Goal: Task Accomplishment & Management: Manage account settings

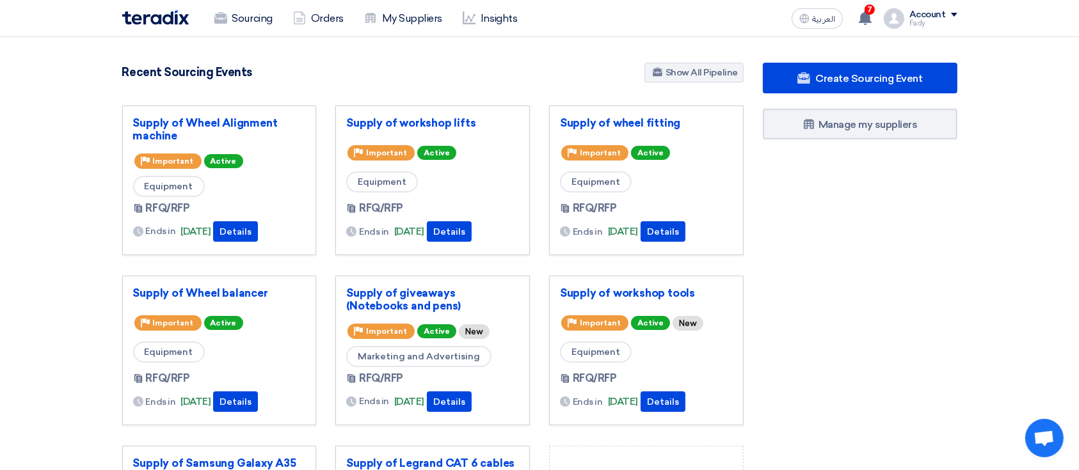
drag, startPoint x: 709, startPoint y: 0, endPoint x: 763, endPoint y: 196, distance: 203.9
click at [735, 196] on div "Create Sourcing Event Manage my suppliers" at bounding box center [860, 355] width 214 height 584
click at [735, 17] on div "Account" at bounding box center [927, 15] width 36 height 11
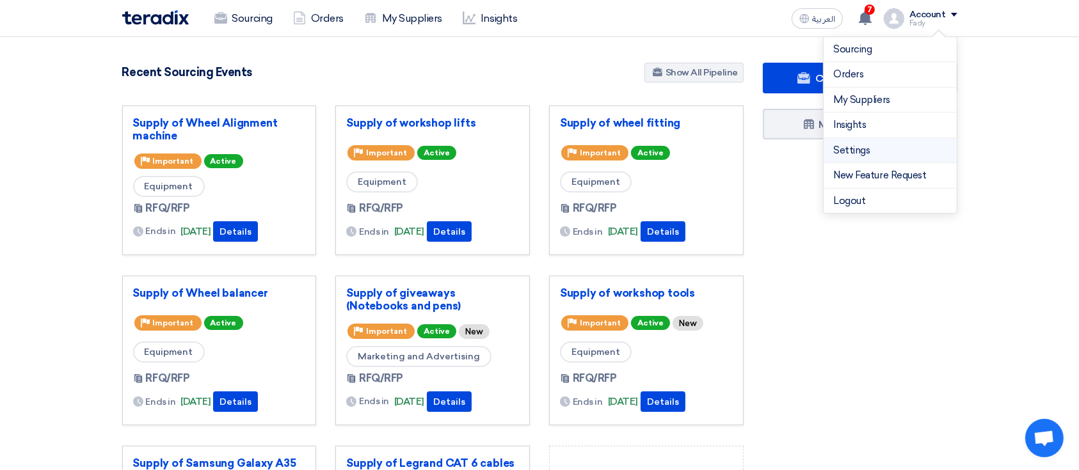
click at [735, 152] on link "Settings" at bounding box center [890, 150] width 113 height 15
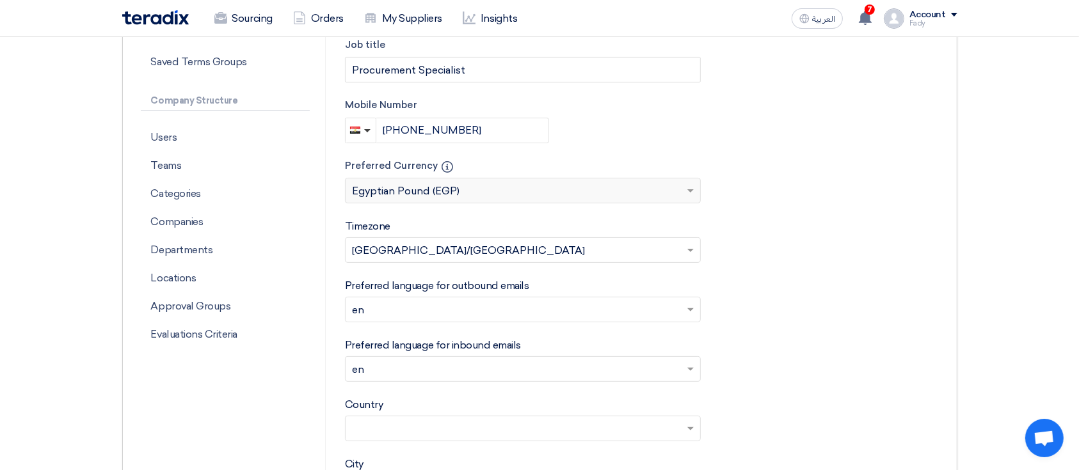
scroll to position [306, 0]
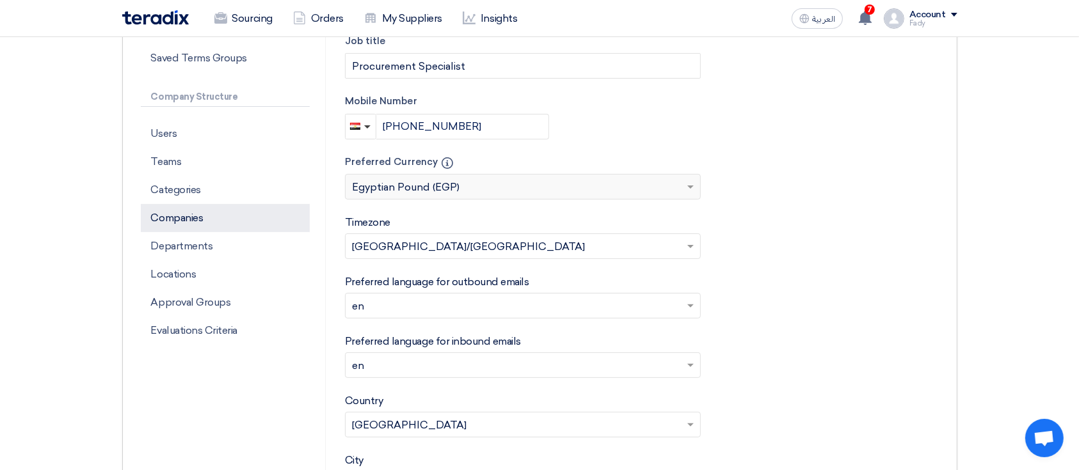
drag, startPoint x: 207, startPoint y: 278, endPoint x: 148, endPoint y: 219, distance: 82.8
click at [148, 219] on div "Users Teams Categories Companies Departments Locations Approval Groups Evaluati…" at bounding box center [225, 232] width 169 height 225
copy div "Companies Departments Locations"
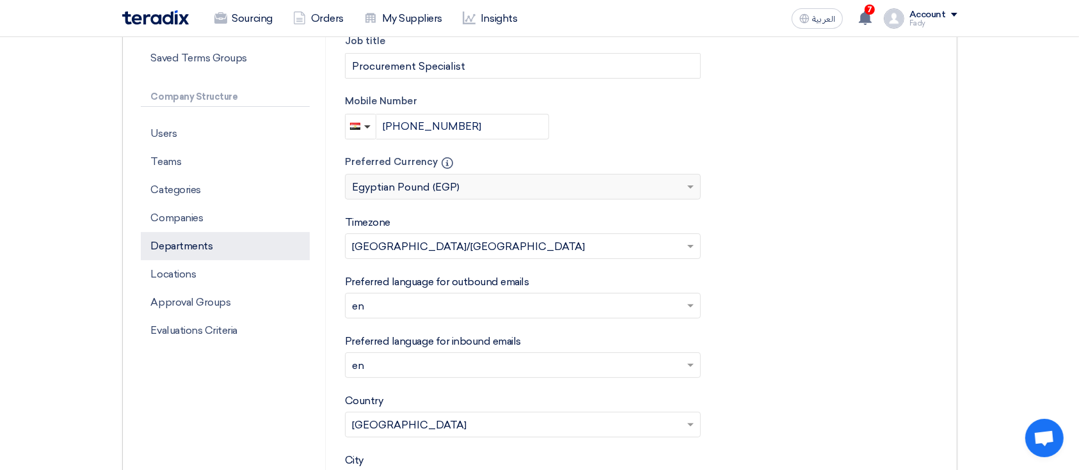
click at [189, 251] on p "Departments" at bounding box center [225, 246] width 169 height 28
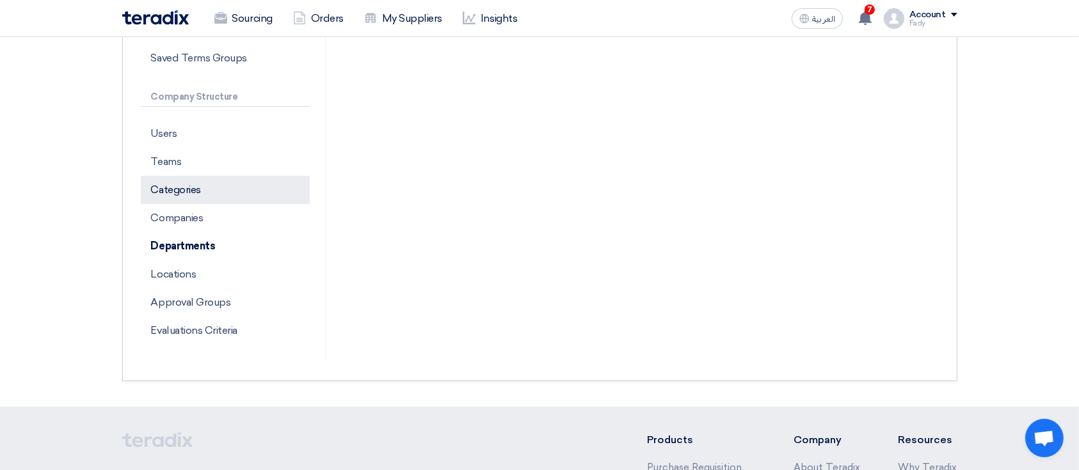
click at [184, 194] on p "Categories" at bounding box center [225, 190] width 169 height 28
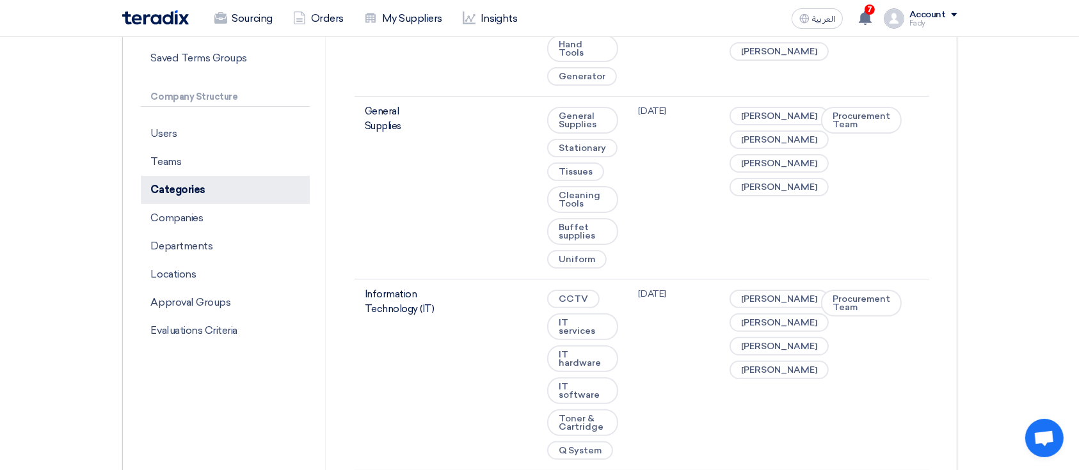
drag, startPoint x: 215, startPoint y: 183, endPoint x: 153, endPoint y: 180, distance: 62.1
click at [153, 180] on p "Categories" at bounding box center [225, 190] width 169 height 28
copy p "Categories"
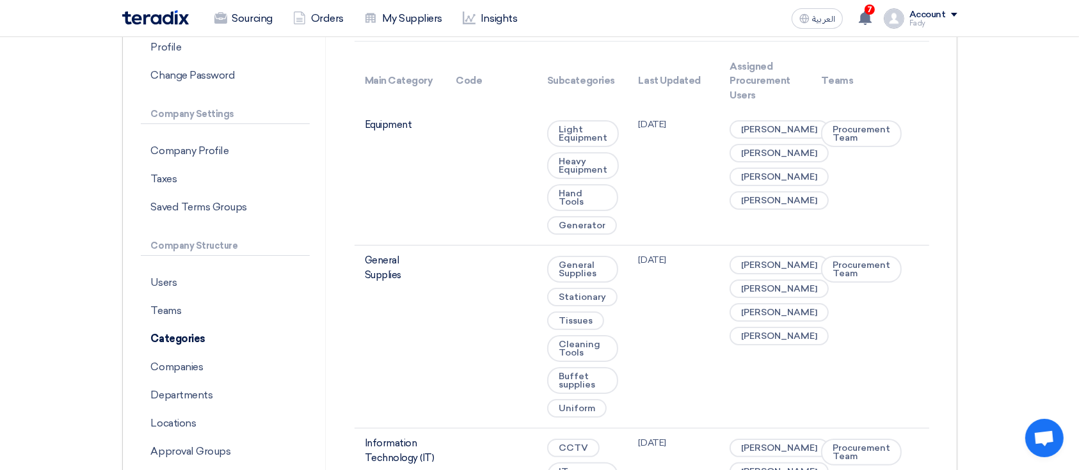
scroll to position [172, 0]
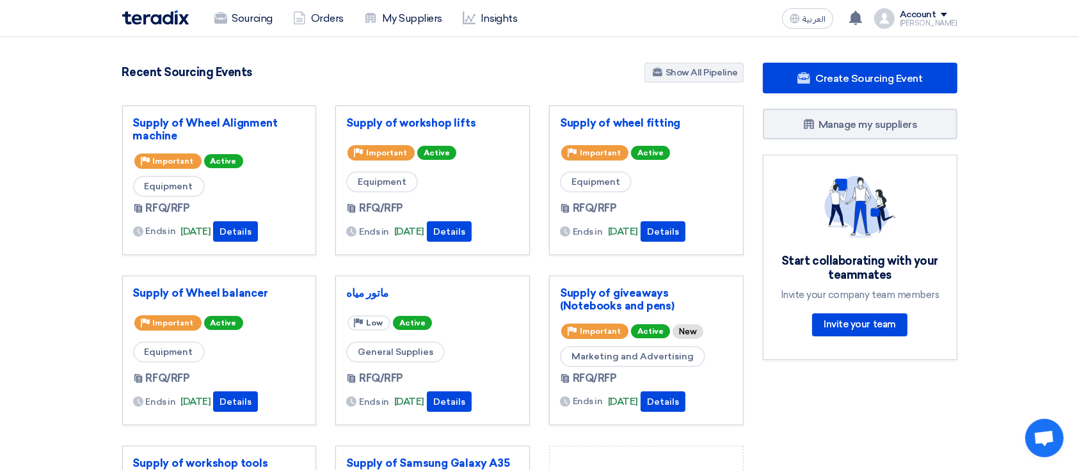
click at [937, 27] on div "Mohamed" at bounding box center [929, 23] width 58 height 7
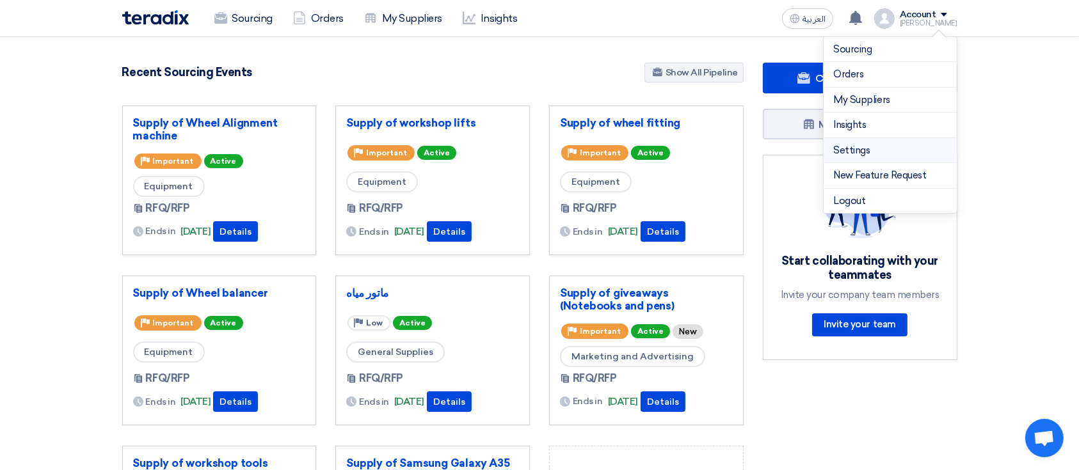
click at [863, 141] on li "Settings" at bounding box center [890, 151] width 133 height 26
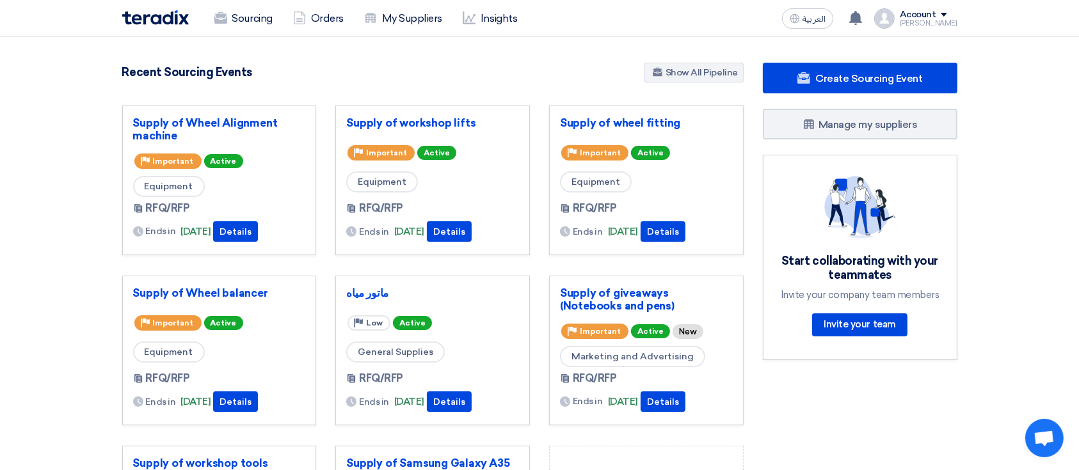
click at [924, 21] on div "Mohamed" at bounding box center [929, 23] width 58 height 7
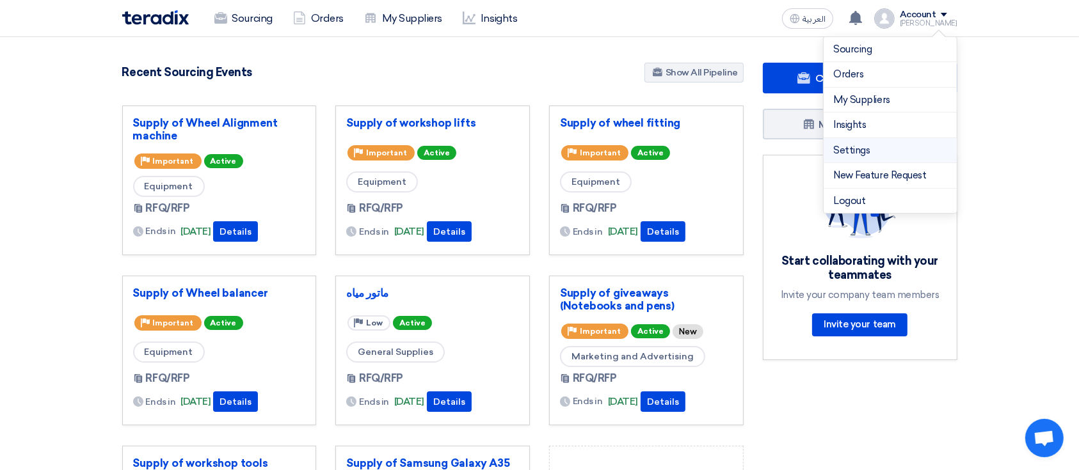
click at [869, 145] on link "Settings" at bounding box center [890, 150] width 113 height 15
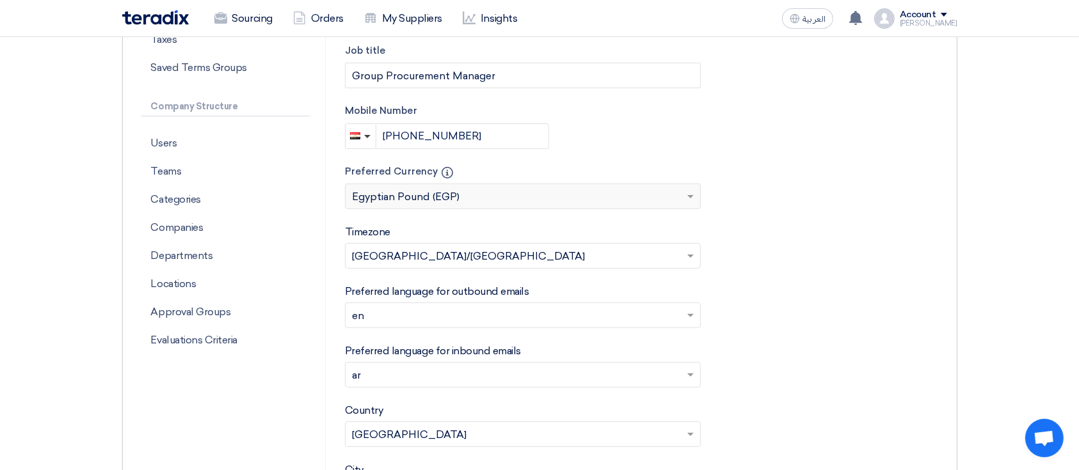
scroll to position [294, 0]
click at [199, 206] on p "Categories" at bounding box center [225, 202] width 169 height 28
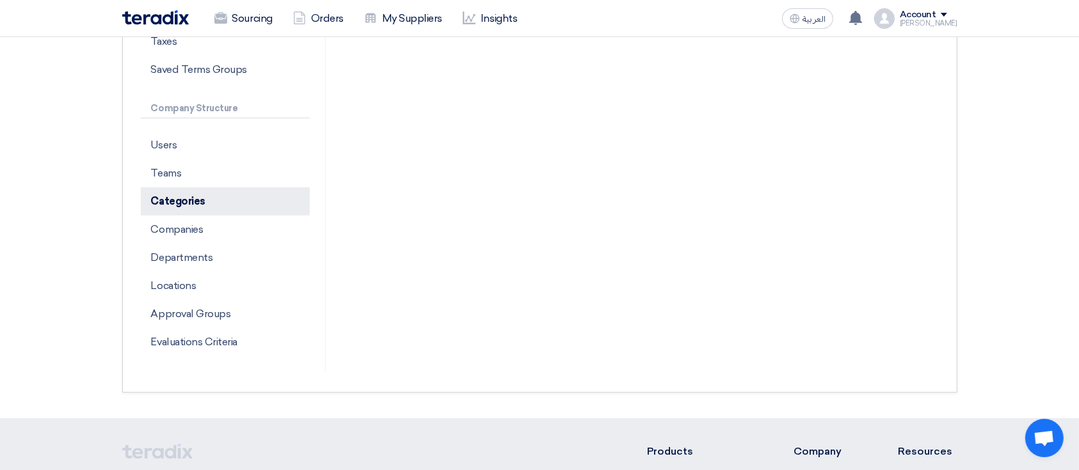
drag, startPoint x: 211, startPoint y: 203, endPoint x: 145, endPoint y: 208, distance: 66.1
click at [145, 208] on p "Categories" at bounding box center [225, 202] width 169 height 28
copy p "Categories"
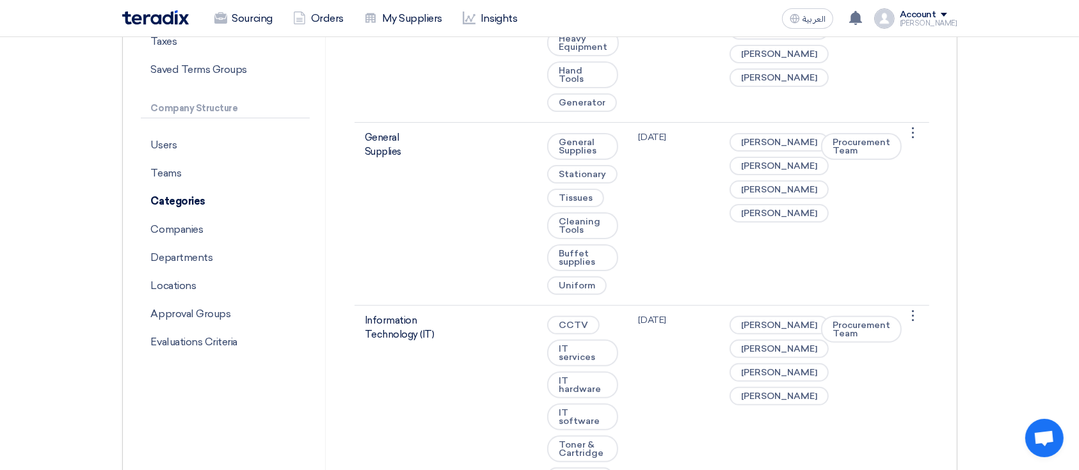
click at [934, 6] on div "العربية ع You have a new offer for 'Supply and Install of CCTV' request with to…" at bounding box center [867, 19] width 180 height 26
drag, startPoint x: 244, startPoint y: 109, endPoint x: 152, endPoint y: 111, distance: 91.5
click at [152, 111] on p "Company Structure" at bounding box center [225, 108] width 169 height 19
copy p "Company Structure"
click at [929, 22] on div "Mohamed" at bounding box center [929, 23] width 58 height 7
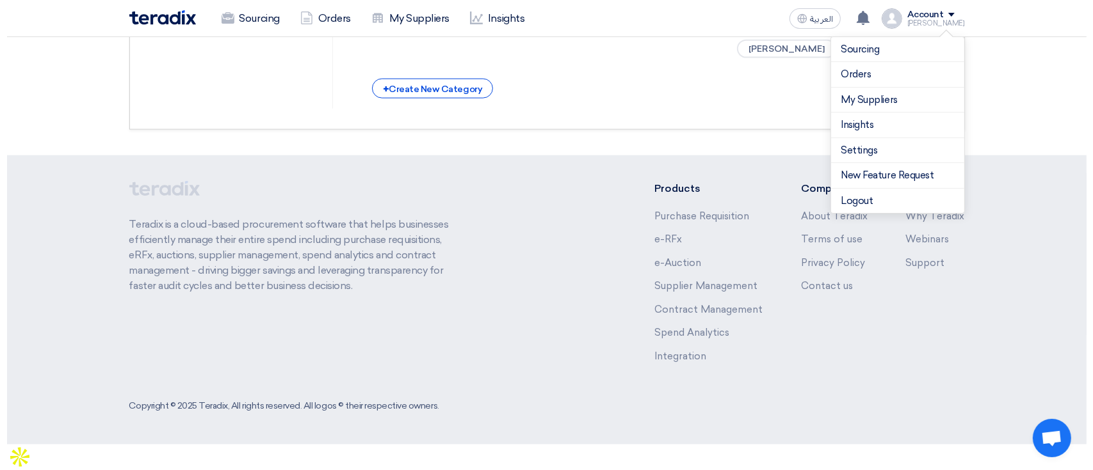
scroll to position [2053, 0]
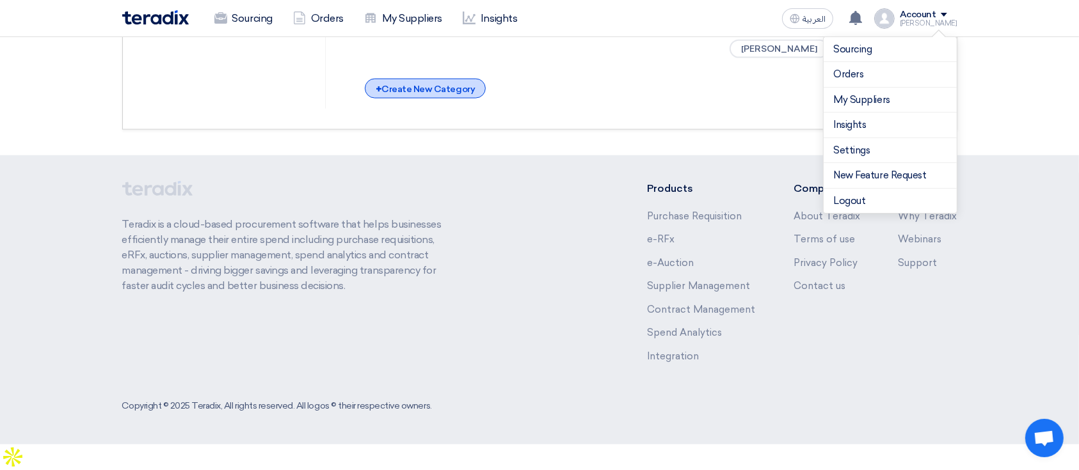
click at [428, 99] on div "+ Create New Category" at bounding box center [425, 89] width 121 height 20
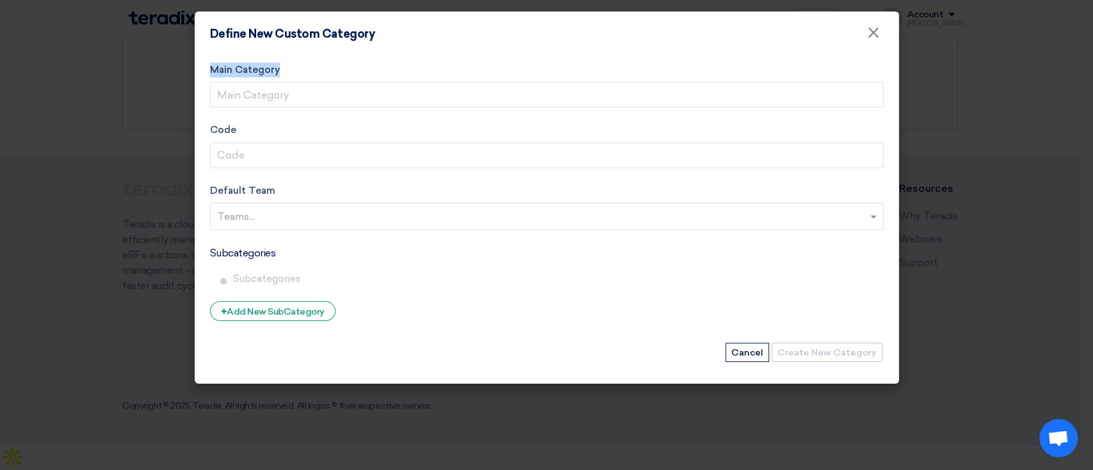
drag, startPoint x: 289, startPoint y: 62, endPoint x: 195, endPoint y: 63, distance: 93.4
click at [195, 63] on div "Main Category Code Default Team Teams... Subcategories Delete + Add New SubCate…" at bounding box center [547, 220] width 704 height 328
copy label "Main Category"
click at [232, 125] on label "Code" at bounding box center [546, 130] width 673 height 15
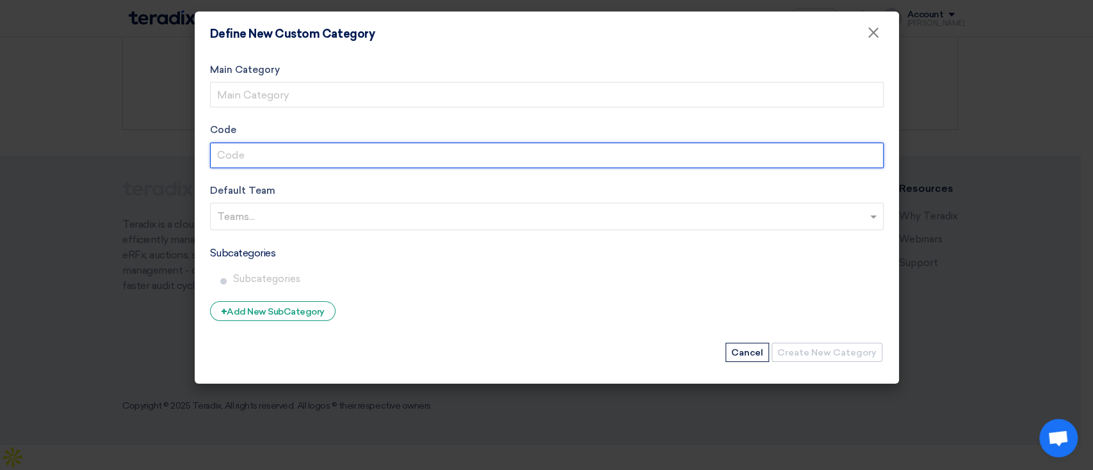
click at [232, 143] on input "Code" at bounding box center [546, 156] width 673 height 26
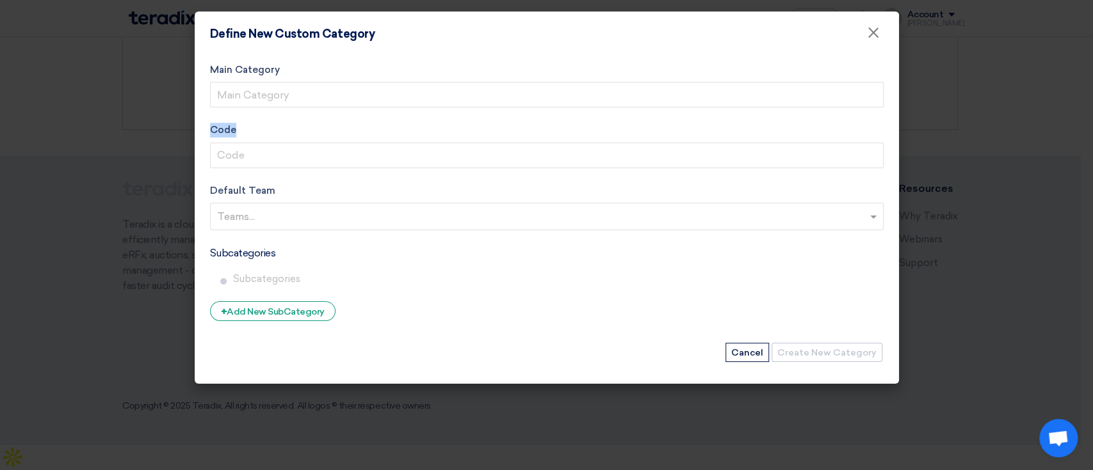
click at [232, 125] on label "Code" at bounding box center [546, 130] width 673 height 15
click at [232, 143] on input "Code" at bounding box center [546, 156] width 673 height 26
click at [232, 125] on label "Code" at bounding box center [546, 130] width 673 height 15
click at [232, 143] on input "Code" at bounding box center [546, 156] width 673 height 26
click at [255, 253] on label "Subcategories" at bounding box center [243, 253] width 66 height 15
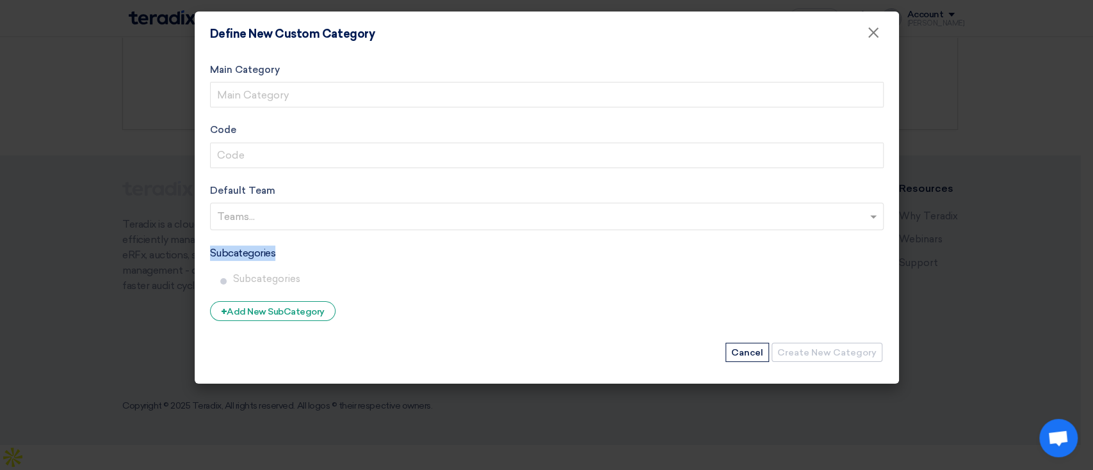
click at [255, 253] on label "Subcategories" at bounding box center [243, 253] width 66 height 15
copy form "Subcategories"
click at [20, 269] on modal-container "Define New Custom Category × Main Category Code Default Team Teams... Subcatego…" at bounding box center [546, 235] width 1093 height 470
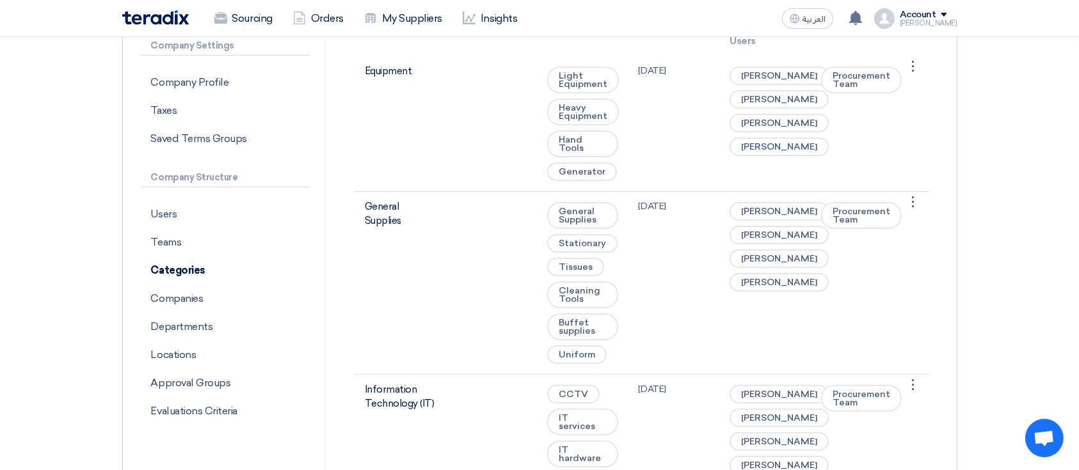
scroll to position [225, 0]
click at [159, 291] on p "Companies" at bounding box center [225, 299] width 169 height 28
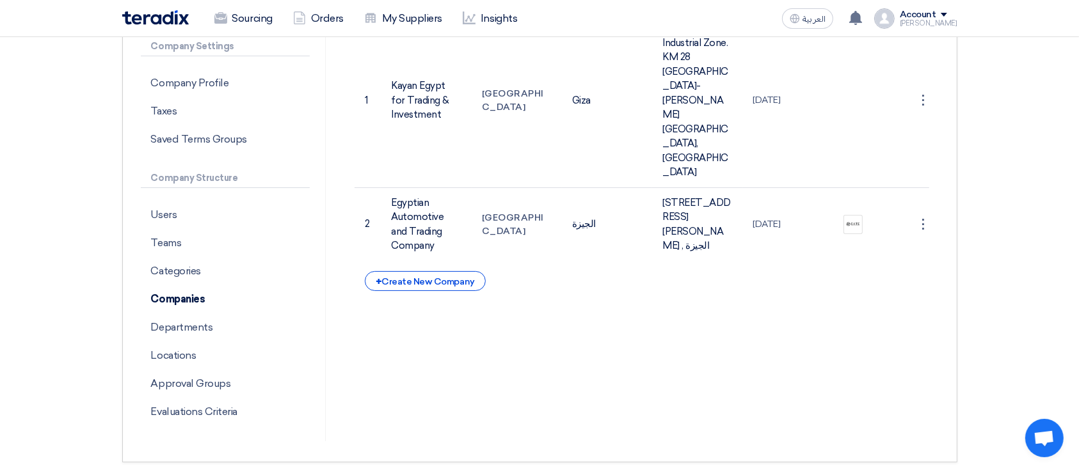
scroll to position [145, 0]
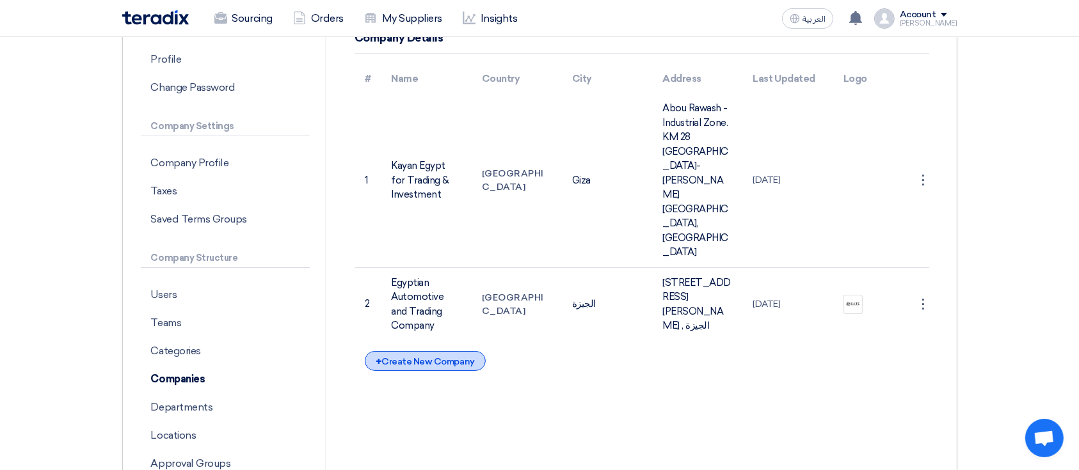
click at [453, 351] on div "+ Create New Company" at bounding box center [425, 361] width 121 height 20
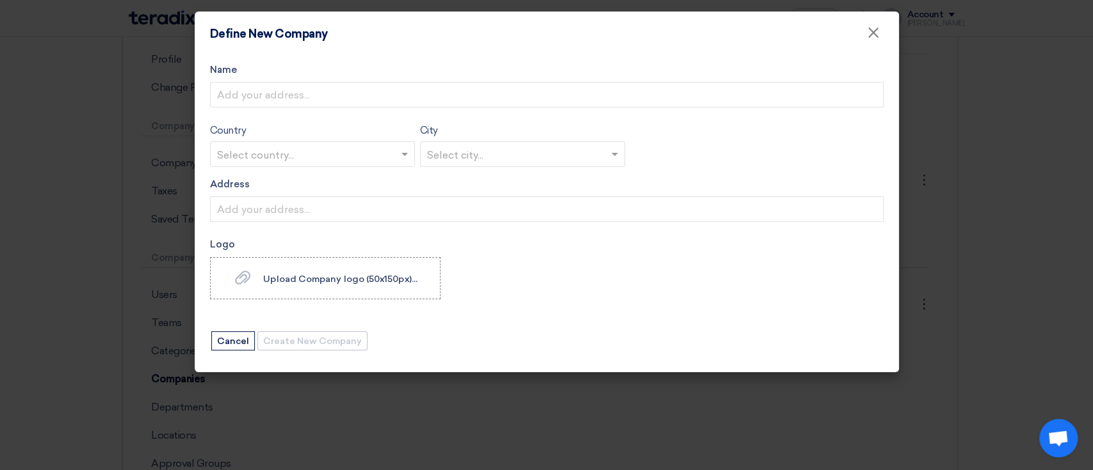
click at [216, 69] on label "Name" at bounding box center [546, 70] width 673 height 15
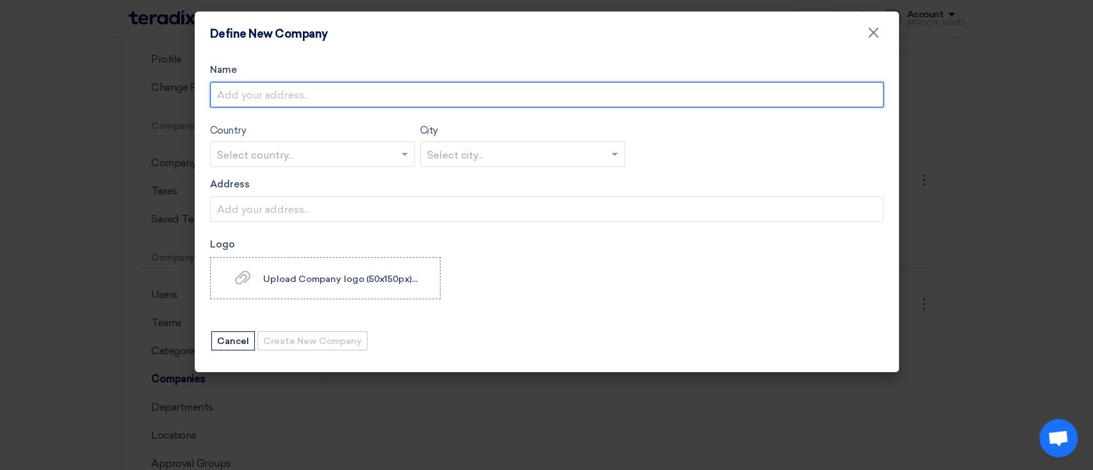
click at [216, 82] on input "Name" at bounding box center [546, 95] width 673 height 26
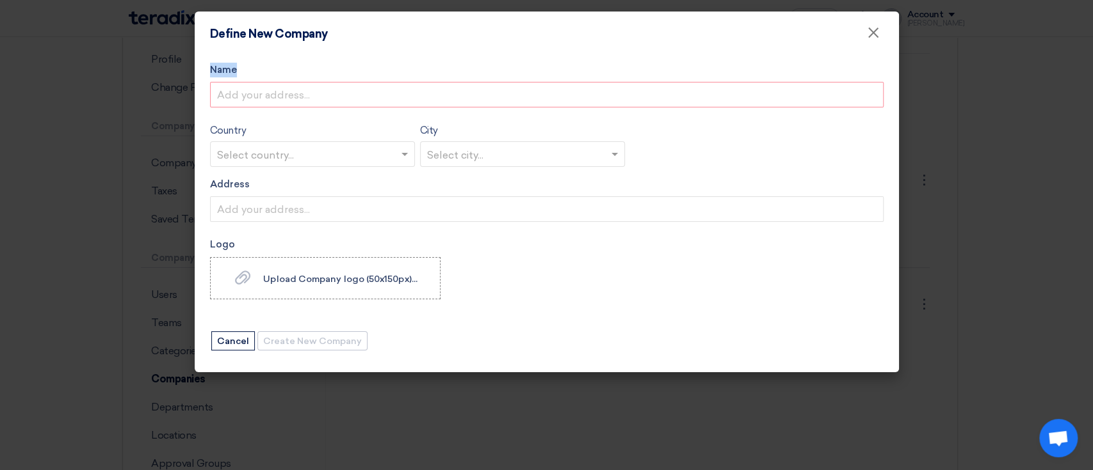
click at [216, 69] on label "Name" at bounding box center [546, 70] width 673 height 15
click at [216, 82] on input "Name" at bounding box center [546, 95] width 673 height 26
copy label "Name"
drag, startPoint x: 256, startPoint y: 127, endPoint x: 206, endPoint y: 128, distance: 49.9
click at [206, 128] on div "Name Country Select country... City Select city... Address Logo Upload Company …" at bounding box center [547, 214] width 704 height 316
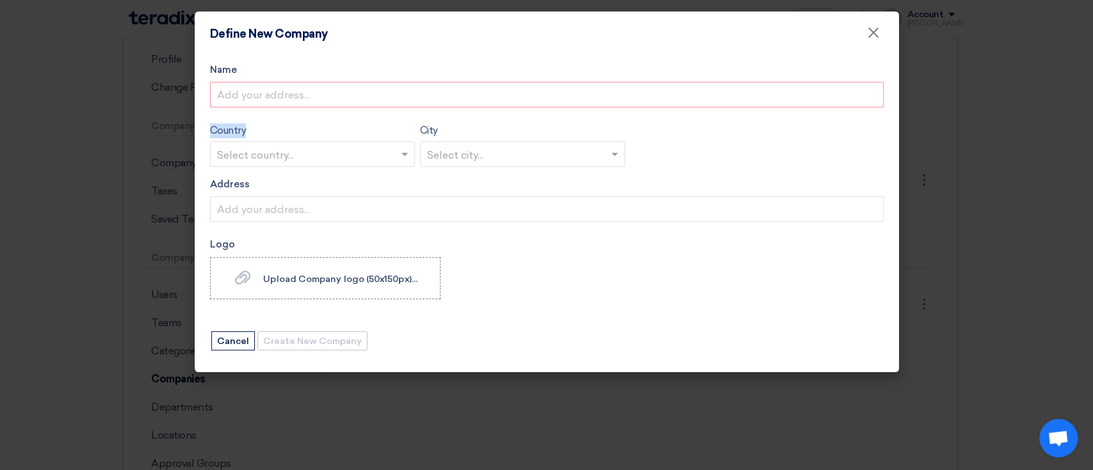
copy label "Country"
drag, startPoint x: 448, startPoint y: 136, endPoint x: 419, endPoint y: 132, distance: 29.7
click at [419, 132] on form "Name Country Select country... City Select city... Address Logo Upload Company …" at bounding box center [546, 207] width 673 height 289
copy label "City"
drag, startPoint x: 253, startPoint y: 188, endPoint x: 204, endPoint y: 181, distance: 50.4
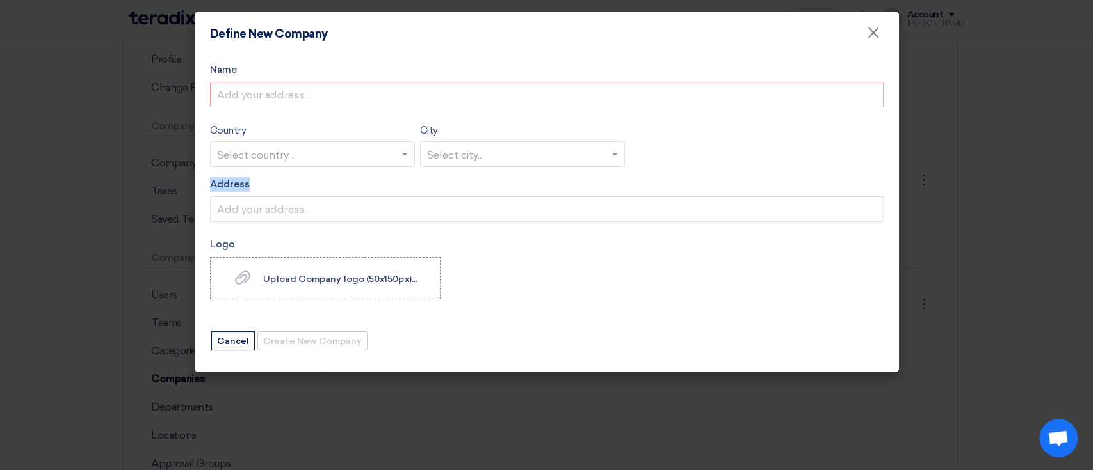
click at [204, 181] on div "Name Country Select country... City Select city... Address Logo Upload Company …" at bounding box center [547, 214] width 704 height 316
copy label "Address"
drag, startPoint x: 246, startPoint y: 246, endPoint x: 209, endPoint y: 243, distance: 37.3
click at [209, 243] on div "Name Country Select country... City Select city... Address Logo Upload Company …" at bounding box center [547, 214] width 704 height 316
copy label "Logo"
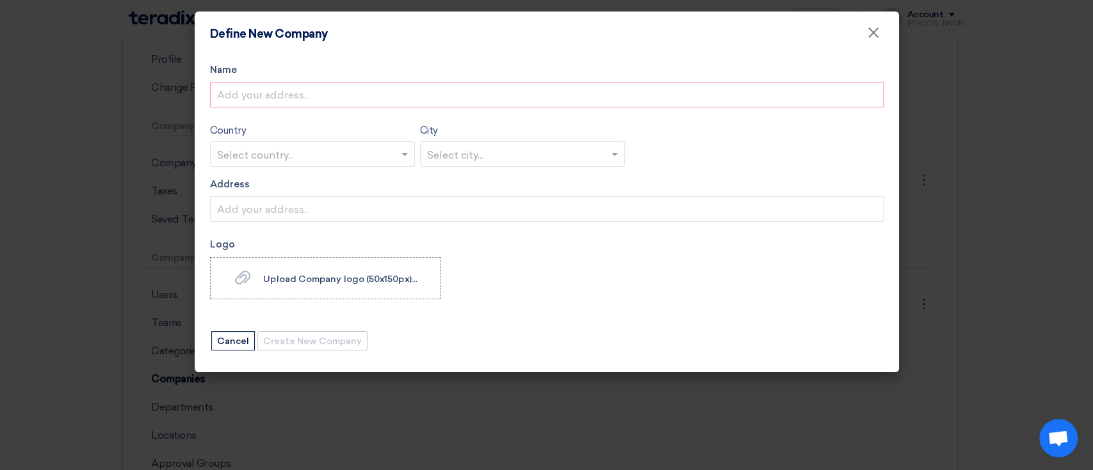
click at [3, 319] on modal-container "Define New Company × Name Country Select country... City Select city... Address…" at bounding box center [546, 235] width 1093 height 470
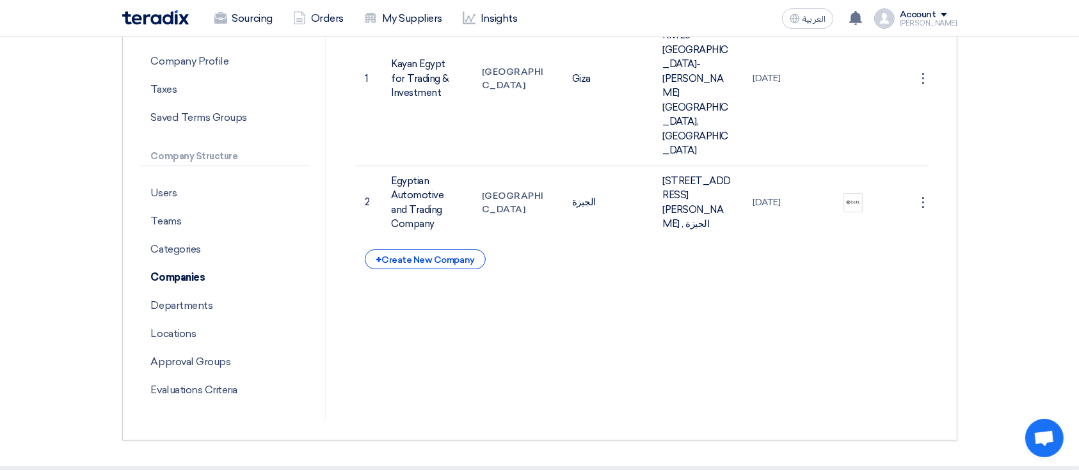
scroll to position [247, 0]
click at [205, 327] on p "Locations" at bounding box center [225, 333] width 169 height 28
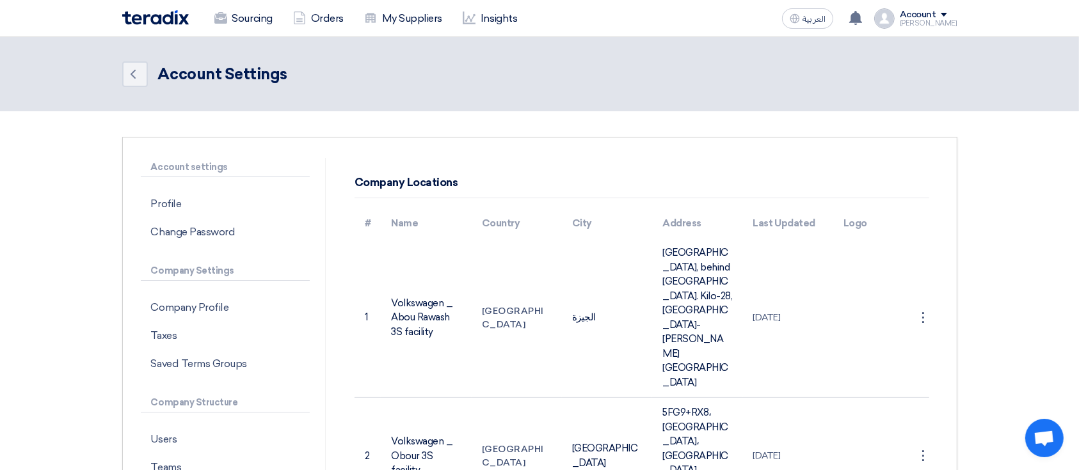
click at [459, 253] on td "Volkswagen _ Abou Rawash 3S facility" at bounding box center [426, 318] width 90 height 160
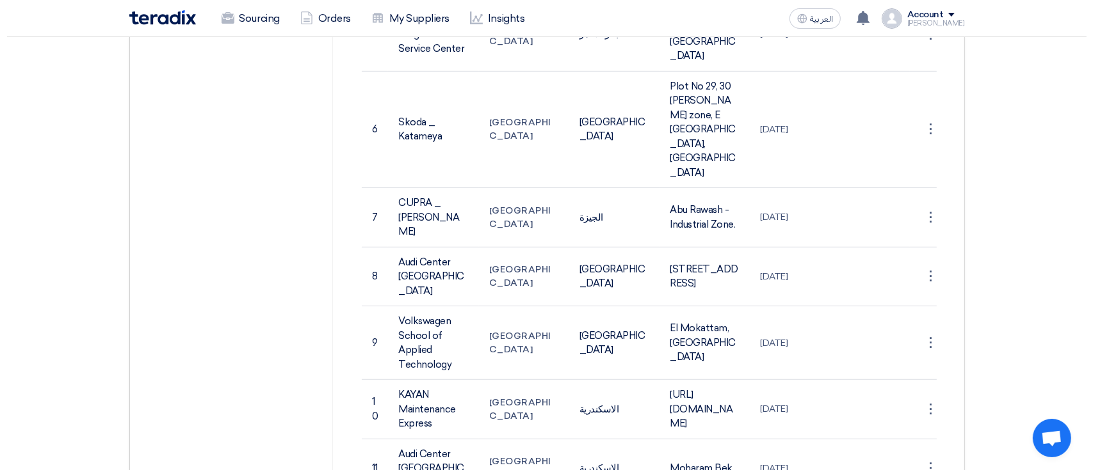
scroll to position [728, 0]
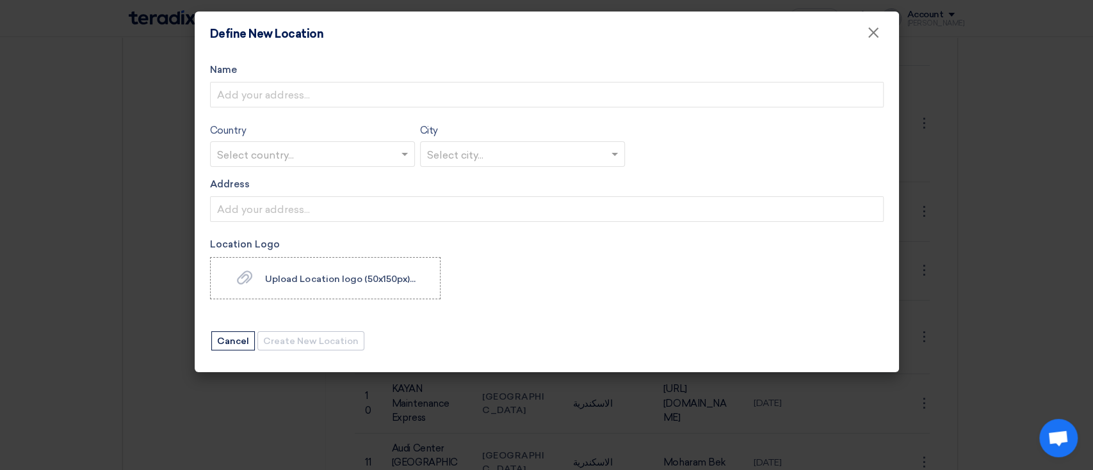
drag, startPoint x: 271, startPoint y: 31, endPoint x: 330, endPoint y: 29, distance: 58.3
click at [330, 29] on div "Define New Location ×" at bounding box center [547, 34] width 704 height 45
copy h4 "Location"
click at [225, 68] on label "Name" at bounding box center [546, 70] width 673 height 15
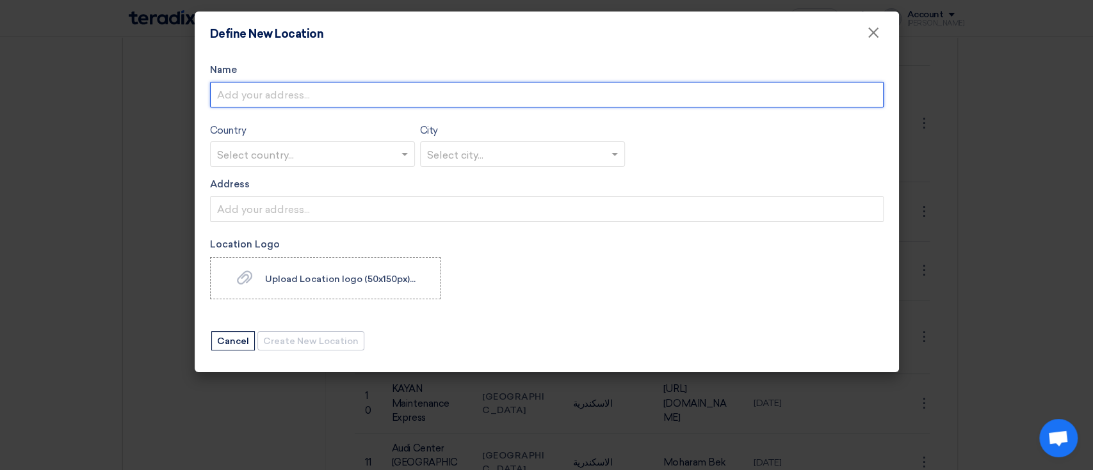
click at [225, 82] on input "Name" at bounding box center [546, 95] width 673 height 26
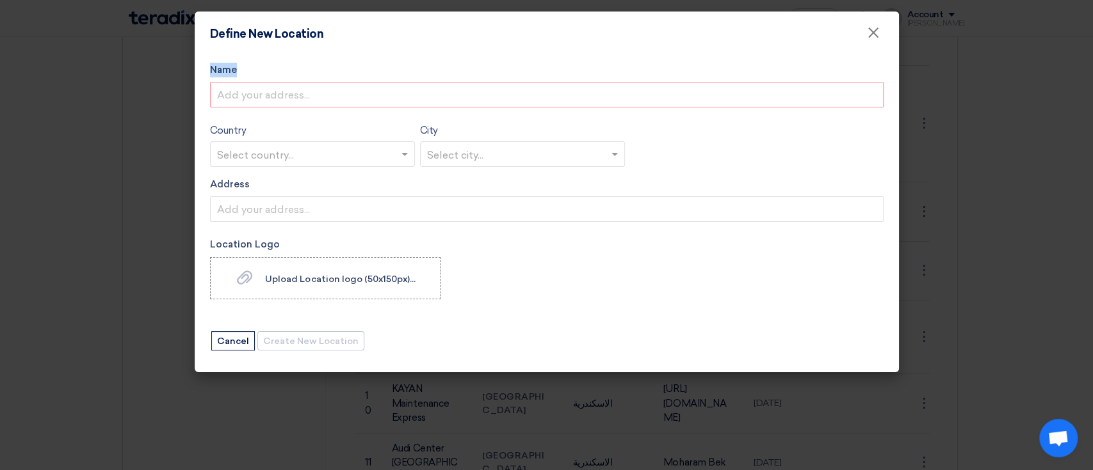
click at [225, 68] on label "Name" at bounding box center [546, 70] width 673 height 15
click at [225, 82] on input "Name" at bounding box center [546, 95] width 673 height 26
click at [225, 68] on label "Name" at bounding box center [546, 70] width 673 height 15
click at [225, 82] on input "Name" at bounding box center [546, 95] width 673 height 26
click at [242, 131] on label "Country" at bounding box center [228, 131] width 36 height 15
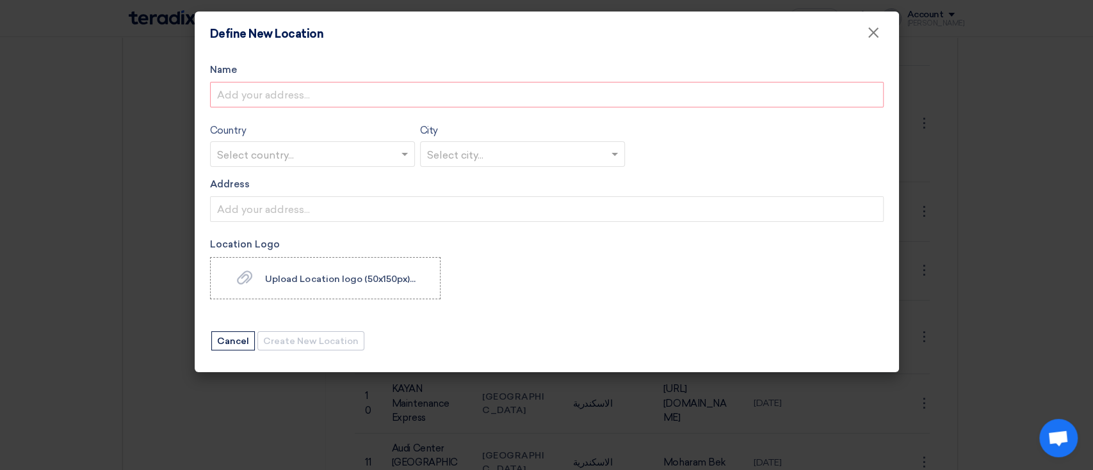
click at [242, 131] on label "Country" at bounding box center [228, 131] width 36 height 15
click at [440, 129] on div "City Select city..." at bounding box center [522, 145] width 205 height 44
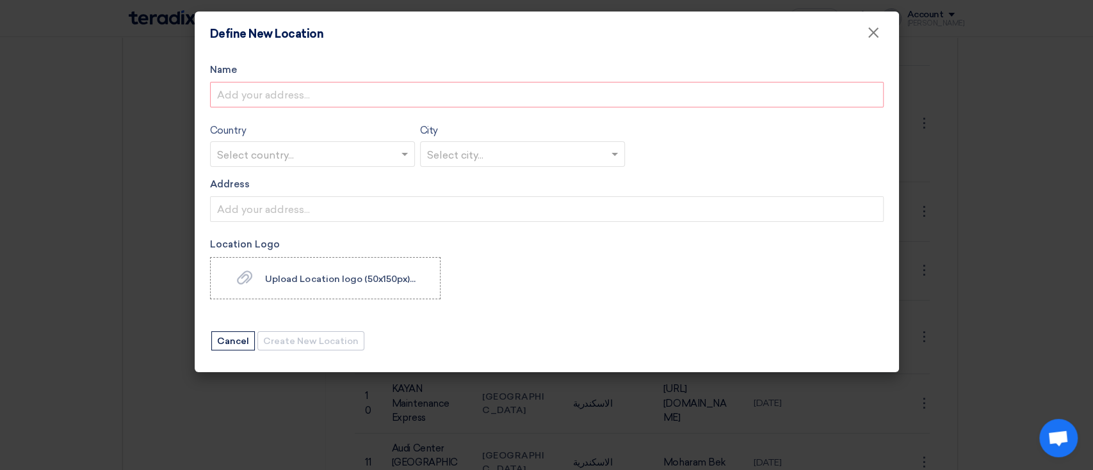
click at [233, 182] on label "Address" at bounding box center [546, 184] width 673 height 15
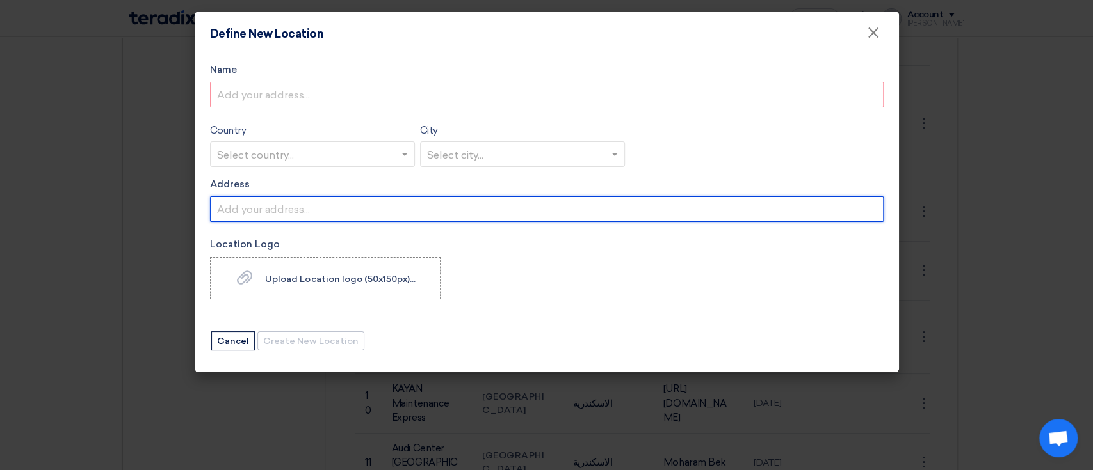
click at [233, 196] on input "Address" at bounding box center [546, 209] width 673 height 26
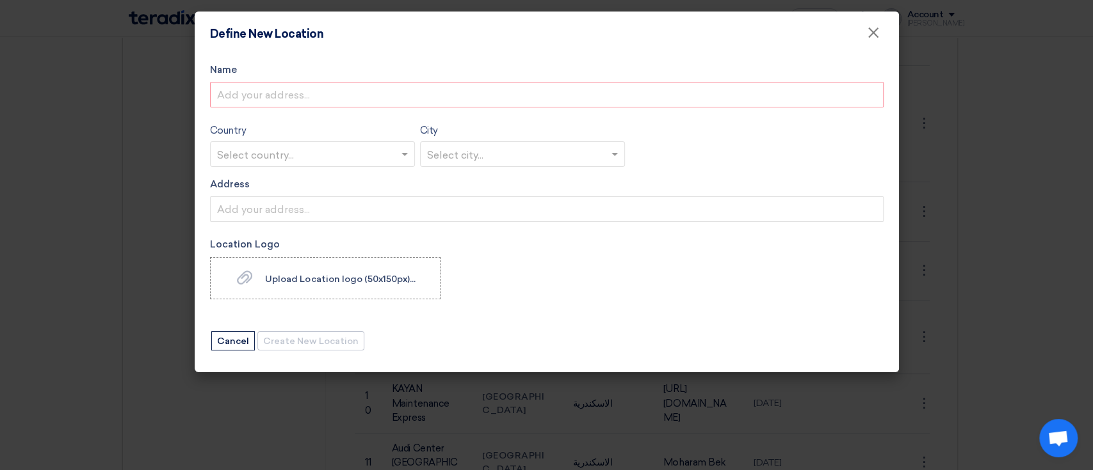
click at [233, 182] on label "Address" at bounding box center [546, 184] width 673 height 15
click at [233, 196] on input "Address" at bounding box center [546, 209] width 673 height 26
click at [233, 182] on label "Address" at bounding box center [546, 184] width 673 height 15
click at [233, 196] on input "Address" at bounding box center [546, 209] width 673 height 26
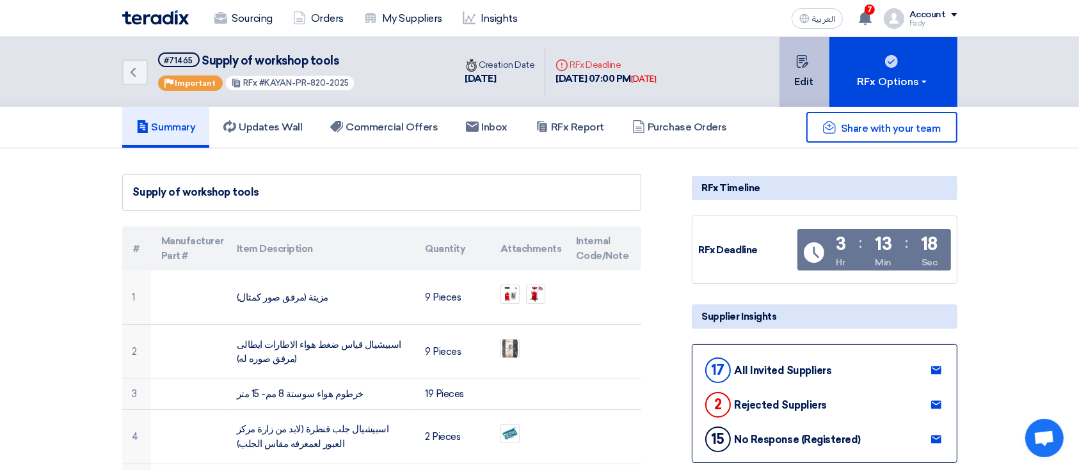
click at [810, 61] on button "Edit" at bounding box center [805, 72] width 50 height 70
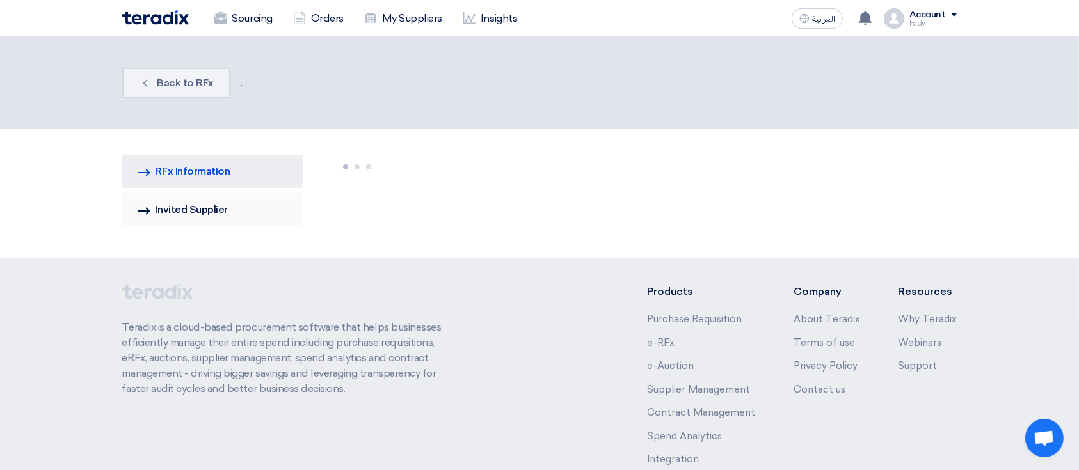
click at [209, 205] on link "Invited Suppliers Invited Supplier" at bounding box center [212, 209] width 181 height 33
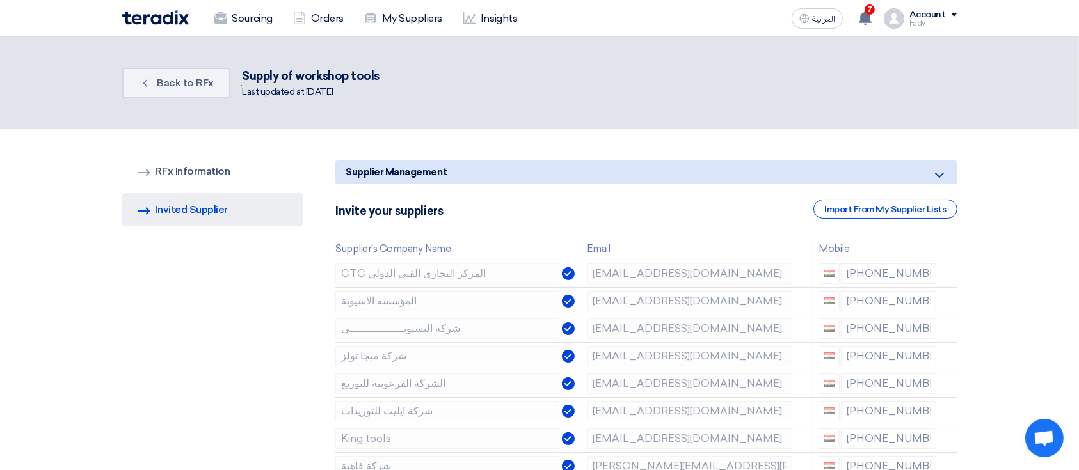
scroll to position [284, 0]
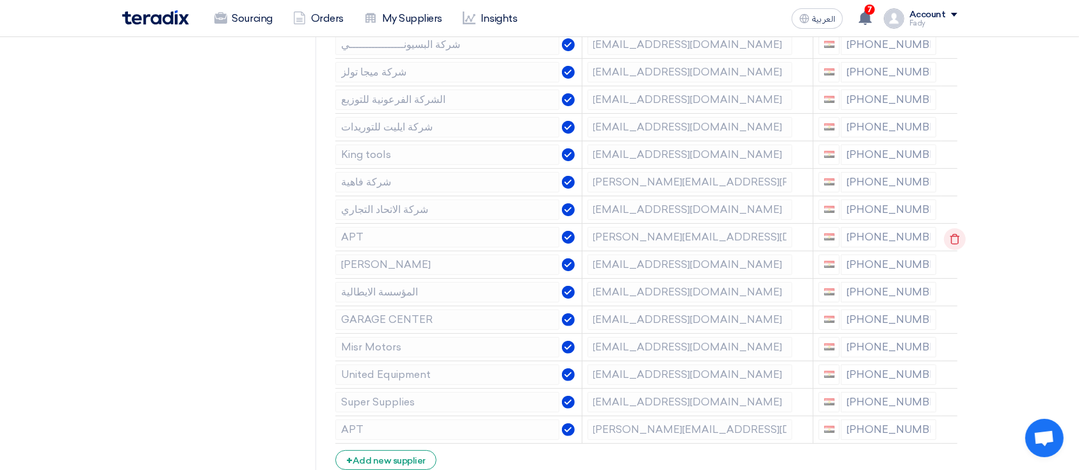
click at [954, 238] on icon at bounding box center [955, 239] width 22 height 22
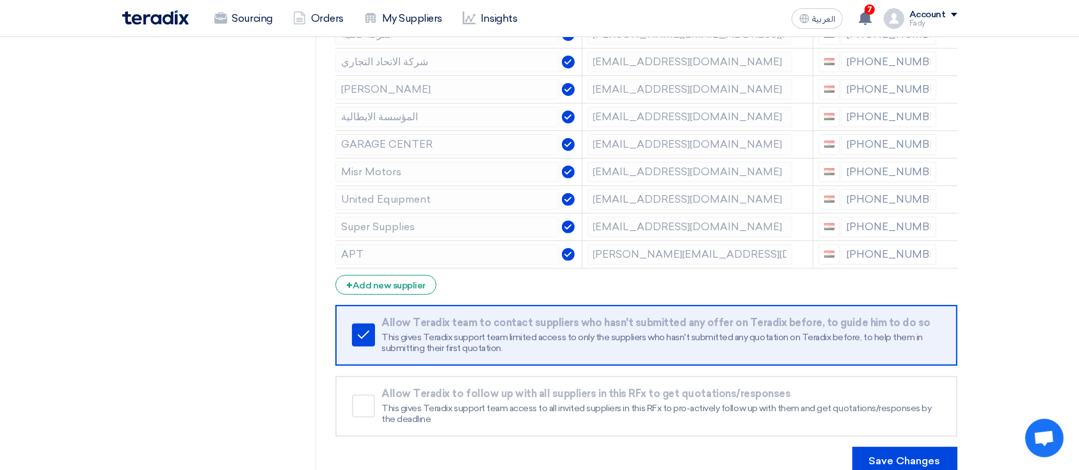
scroll to position [450, 0]
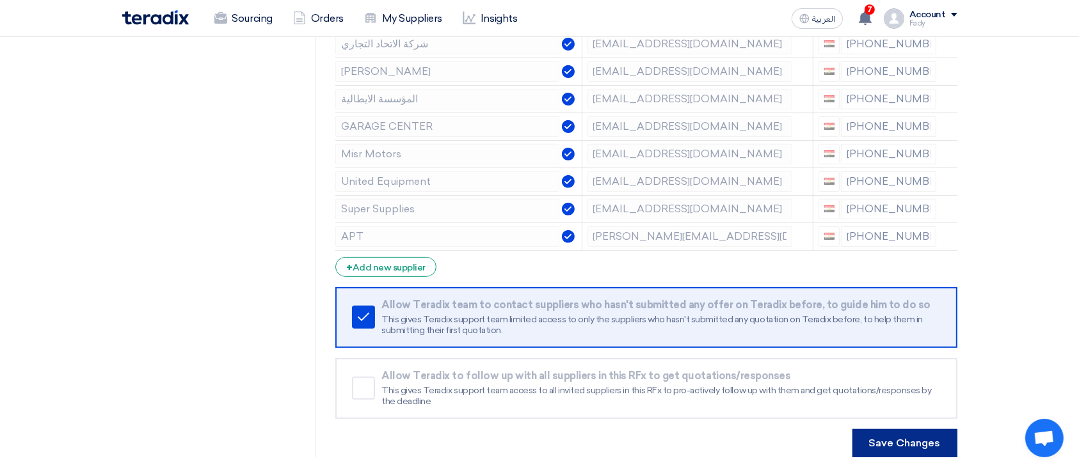
click at [912, 439] on button "Save Changes" at bounding box center [905, 443] width 105 height 28
click at [901, 438] on button "Save Changes" at bounding box center [905, 443] width 105 height 28
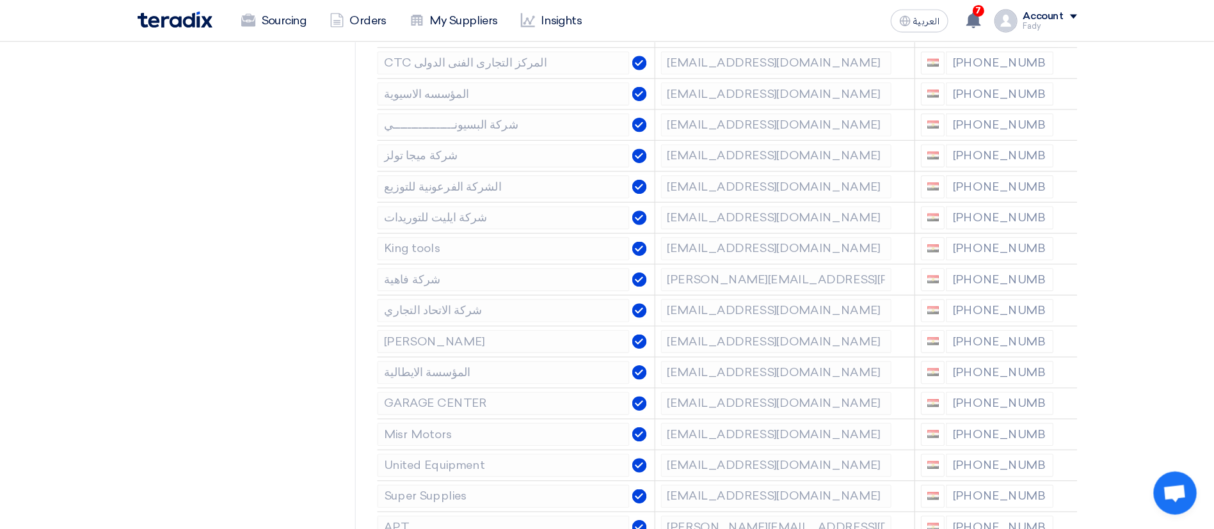
scroll to position [218, 0]
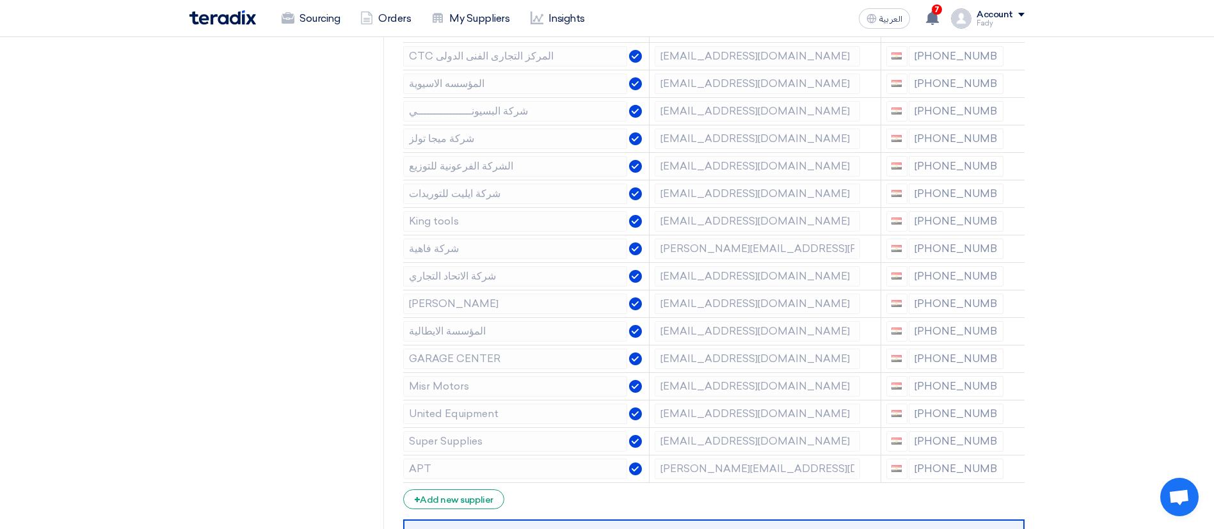
drag, startPoint x: 1058, startPoint y: 0, endPoint x: 302, endPoint y: 309, distance: 816.6
click at [302, 309] on div "RFQ Information RFx Information Invited Suppliers Invited Supplier" at bounding box center [286, 313] width 195 height 753
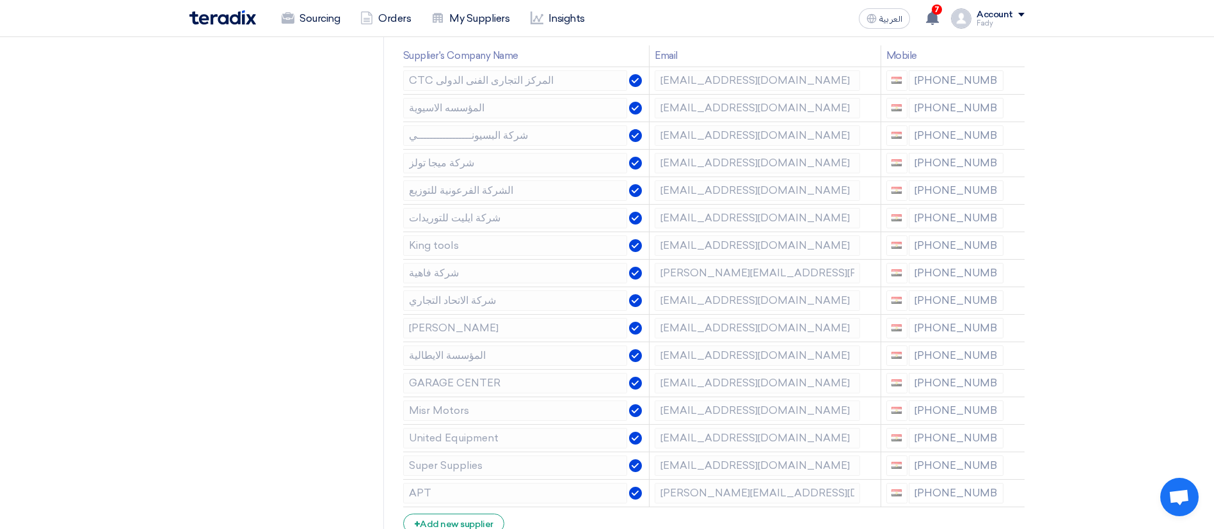
scroll to position [0, 0]
